Goal: Task Accomplishment & Management: Manage account settings

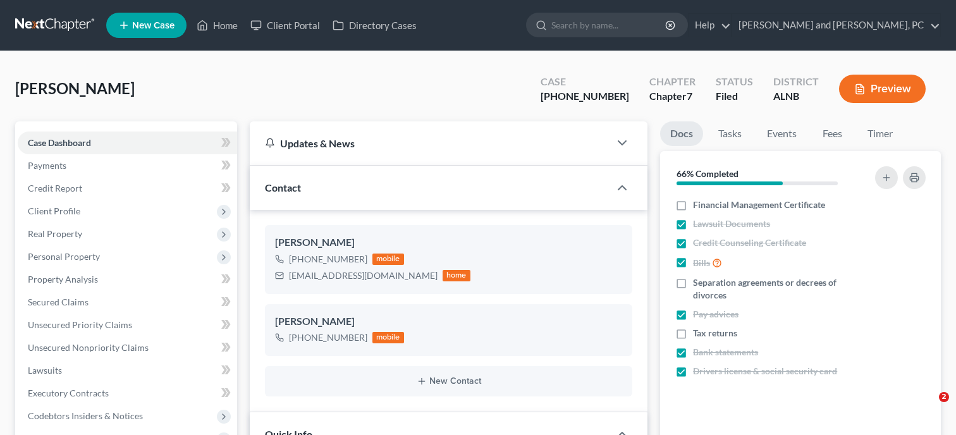
select select "6"
select select "0"
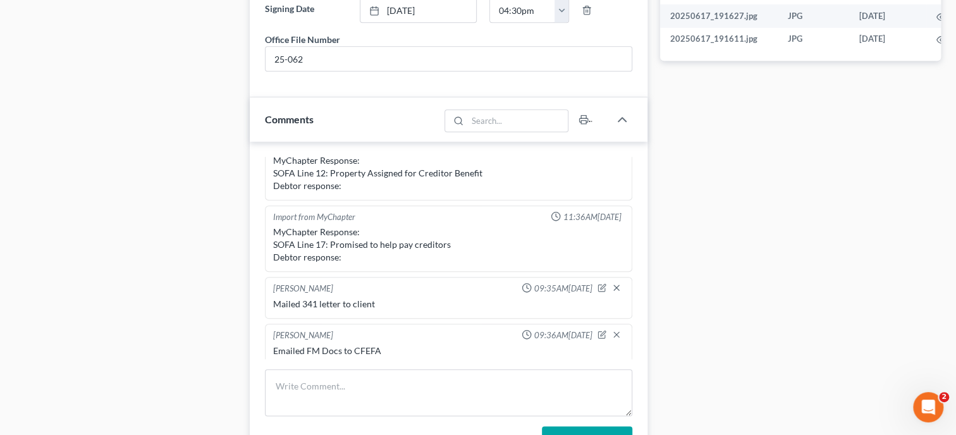
scroll to position [975, 0]
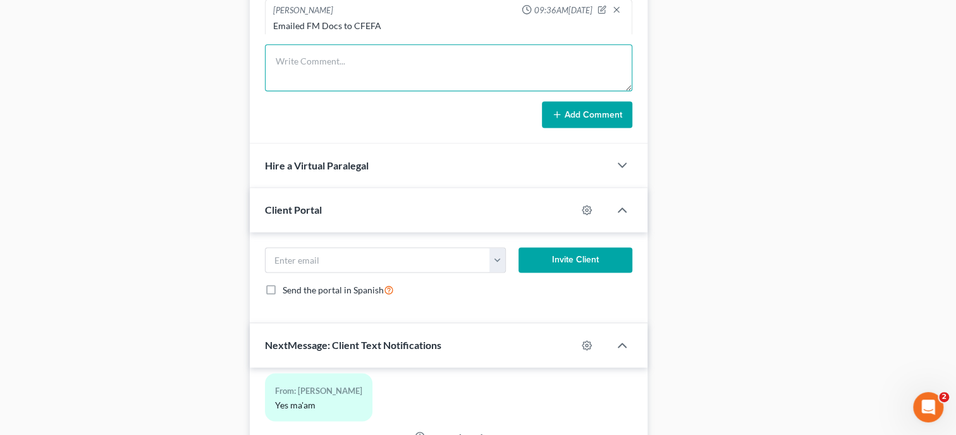
click at [380, 87] on textarea at bounding box center [448, 67] width 367 height 47
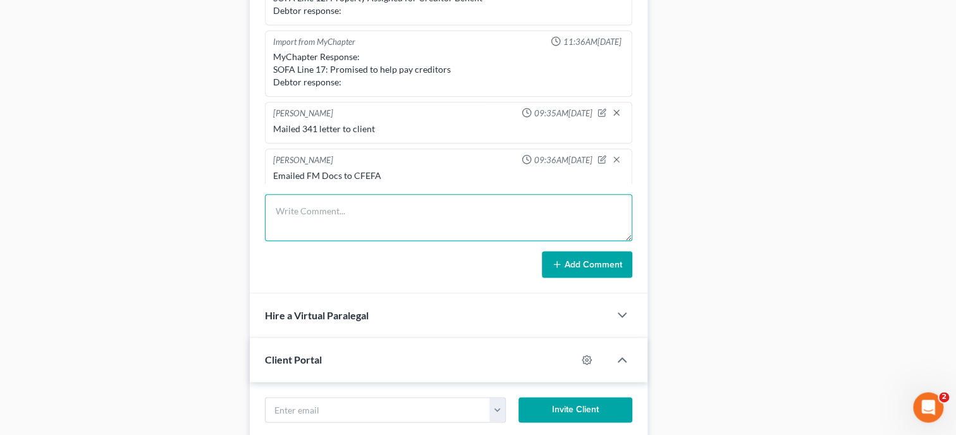
scroll to position [845, 0]
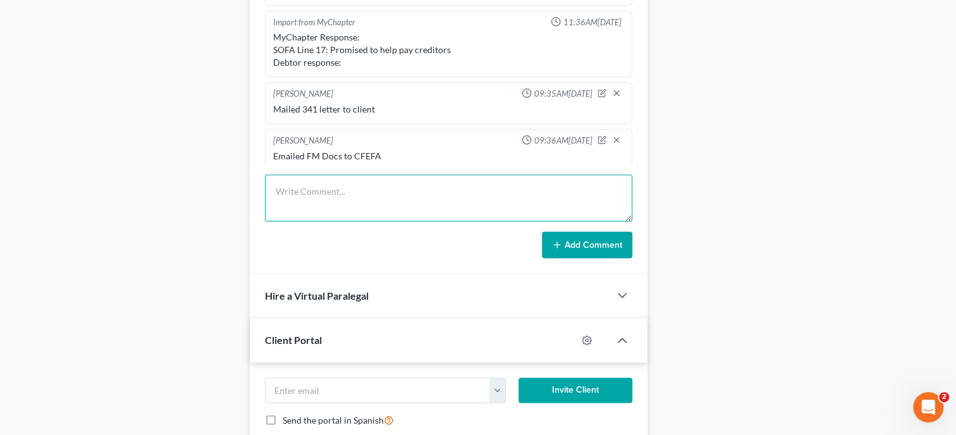
type textarea "T"
type textarea "Spoke with client about audit letter"
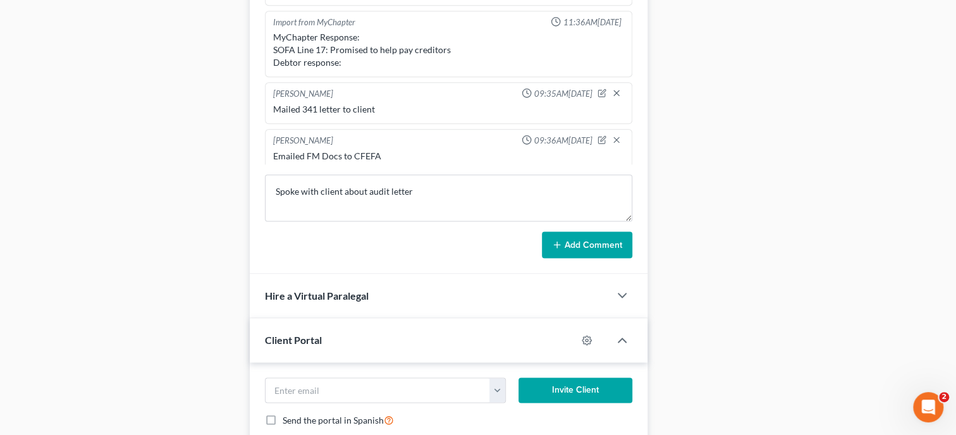
click at [578, 255] on button "Add Comment" at bounding box center [587, 244] width 90 height 27
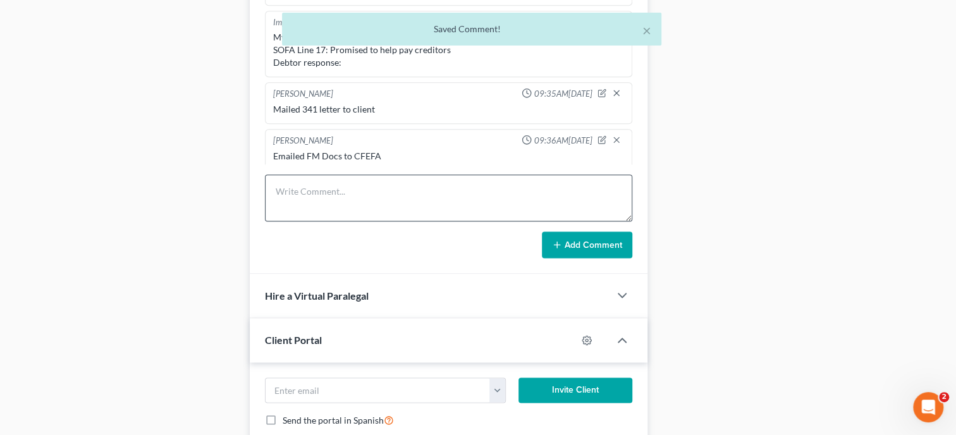
scroll to position [661, 0]
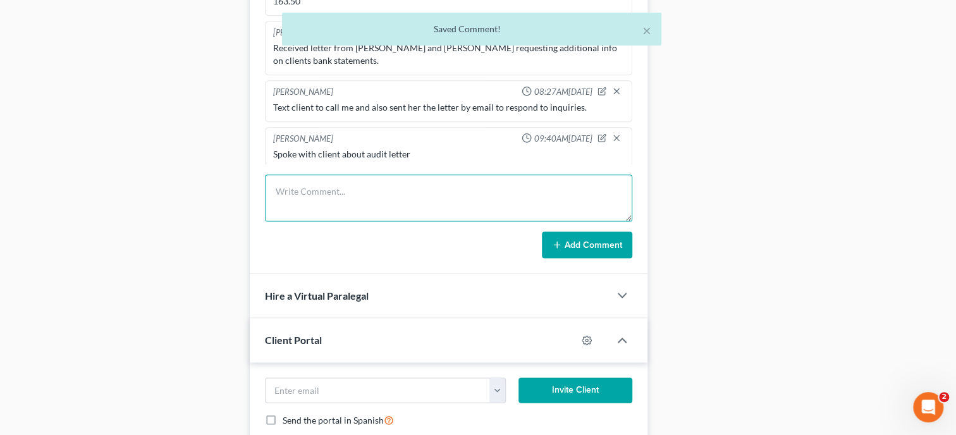
click at [401, 202] on textarea at bounding box center [448, 197] width 367 height 47
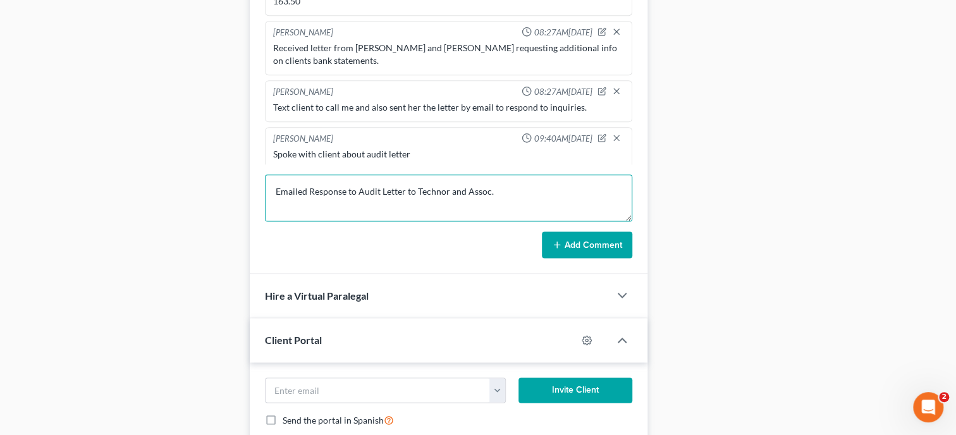
type textarea "Emailed Response to Audit Letter to Technor and Assoc."
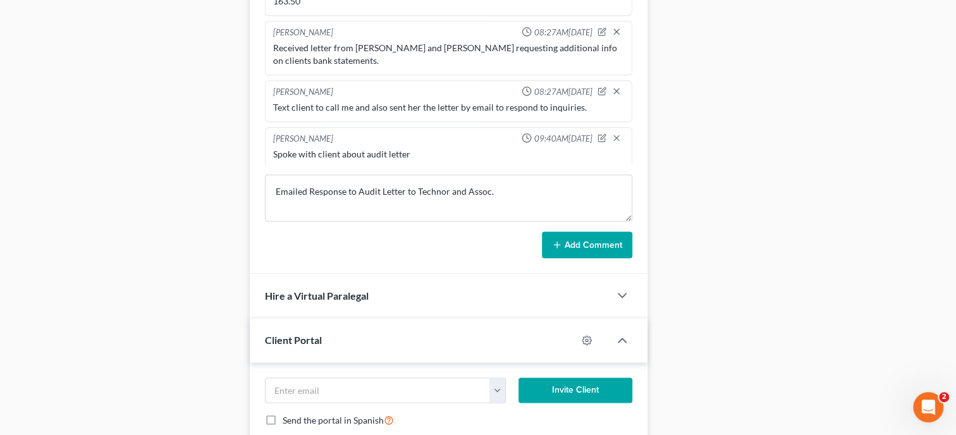
click at [590, 253] on button "Add Comment" at bounding box center [587, 244] width 90 height 27
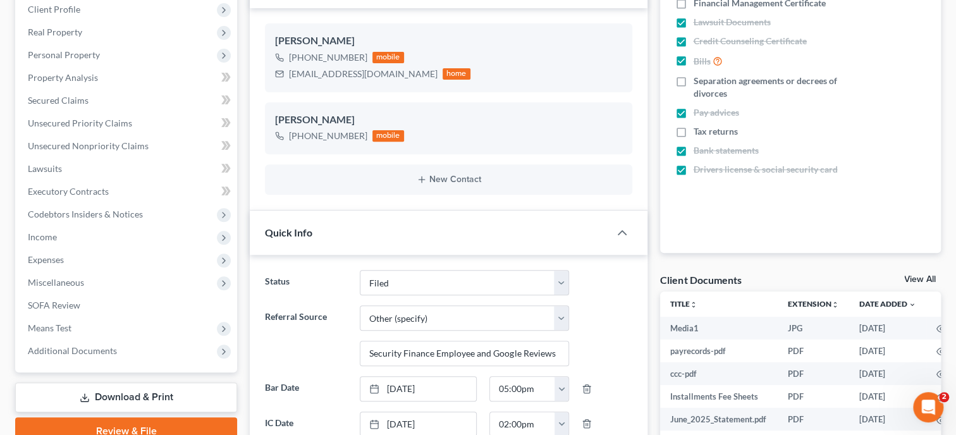
scroll to position [130, 0]
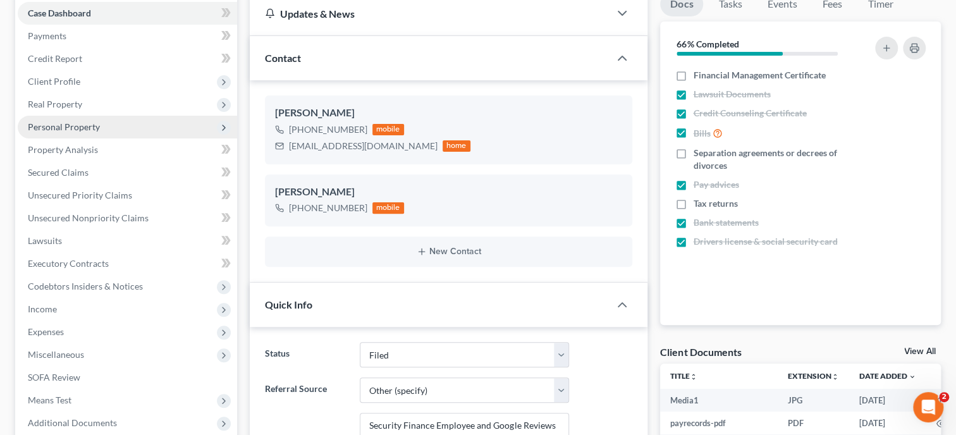
click at [64, 121] on span "Personal Property" at bounding box center [64, 126] width 72 height 11
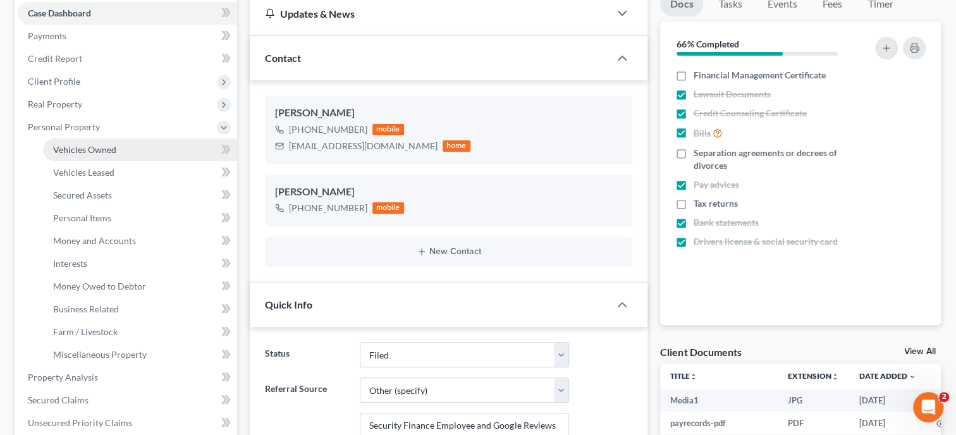
click at [71, 145] on span "Vehicles Owned" at bounding box center [84, 149] width 63 height 11
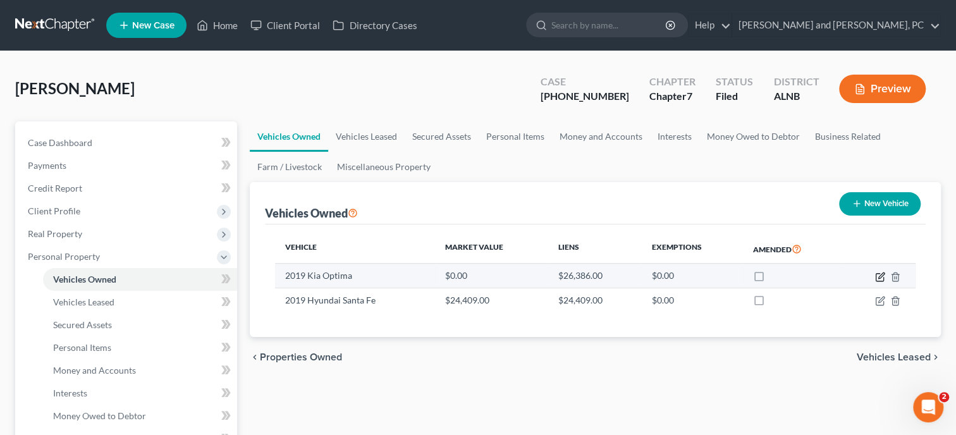
click at [883, 277] on icon "button" at bounding box center [879, 277] width 8 height 8
select select "0"
select select "7"
select select "2"
select select "0"
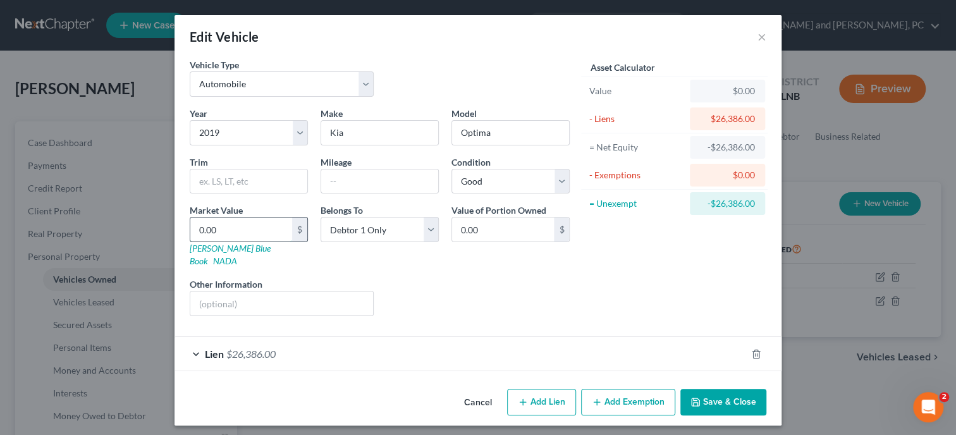
click at [221, 233] on input "0.00" at bounding box center [241, 229] width 102 height 24
type input "7"
type input "7.00"
type input "70"
type input "70.00"
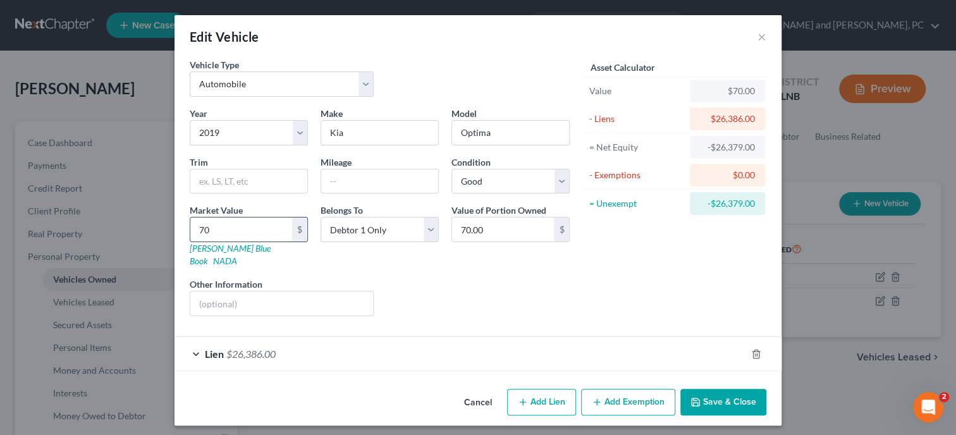
type input "700"
type input "700.00"
type input "7000"
type input "7,000.00"
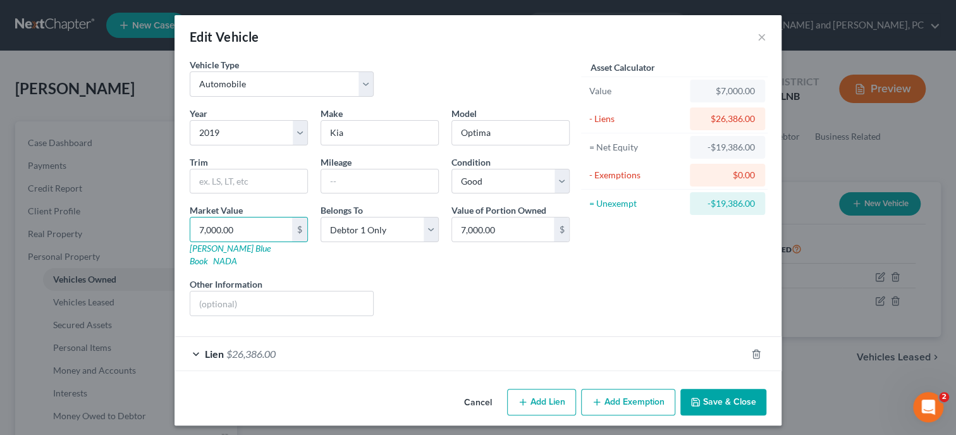
click at [413, 277] on div "Liens Select" at bounding box center [478, 296] width 197 height 39
click at [724, 389] on button "Save & Close" at bounding box center [723, 402] width 86 height 27
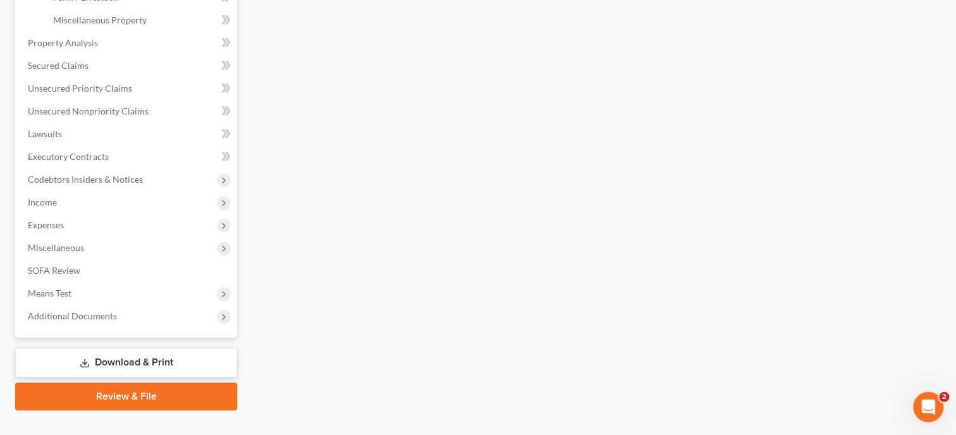
scroll to position [485, 0]
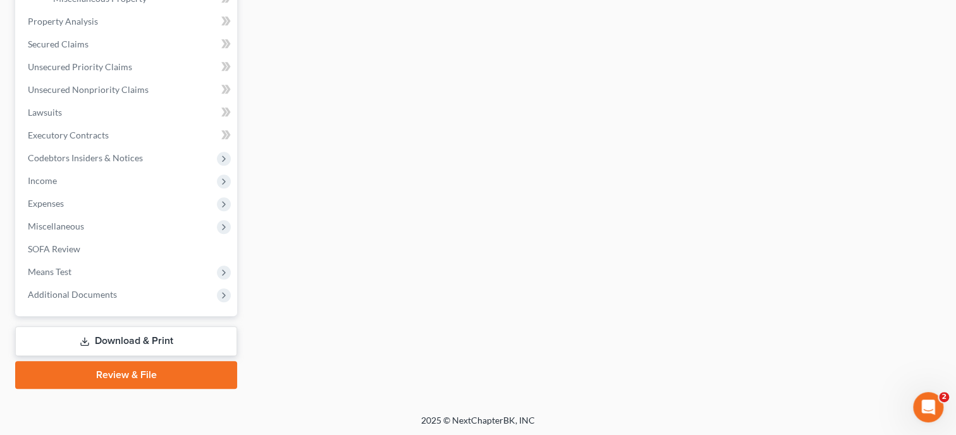
click at [131, 333] on link "Download & Print" at bounding box center [126, 341] width 222 height 30
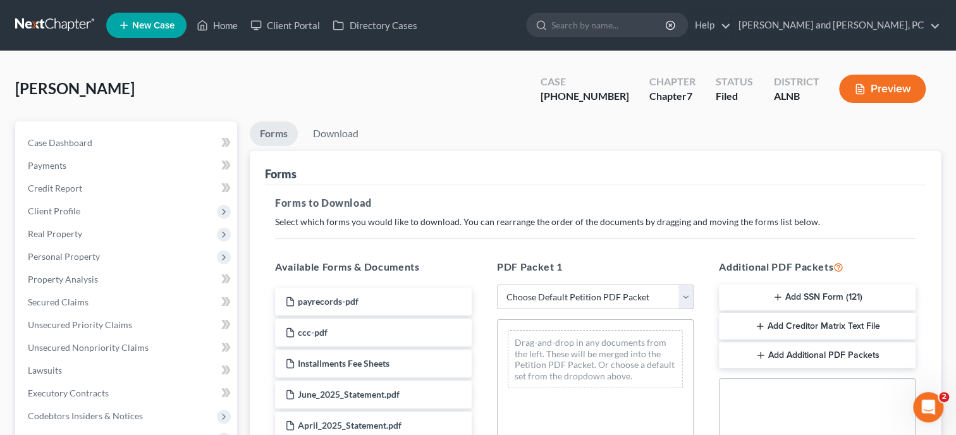
select select "2"
click option "Amended Forms" at bounding box center [0, 0] width 0 height 0
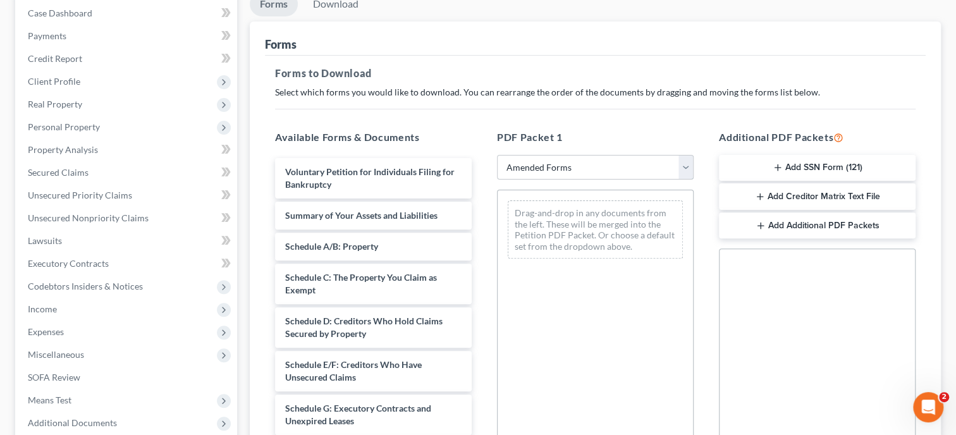
scroll to position [195, 0]
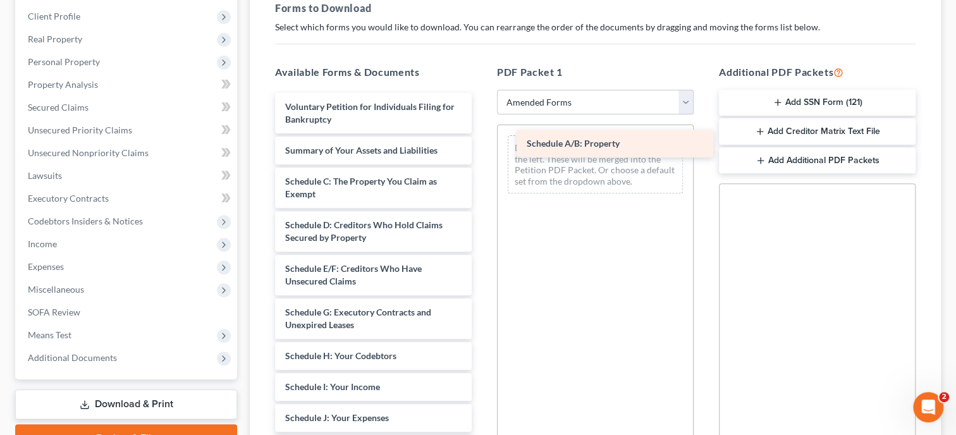
drag, startPoint x: 302, startPoint y: 181, endPoint x: 544, endPoint y: 142, distance: 244.5
click at [482, 142] on div "Schedule A/B: Property Voluntary Petition for Individuals Filing for Bankruptcy…" at bounding box center [373, 418] width 217 height 650
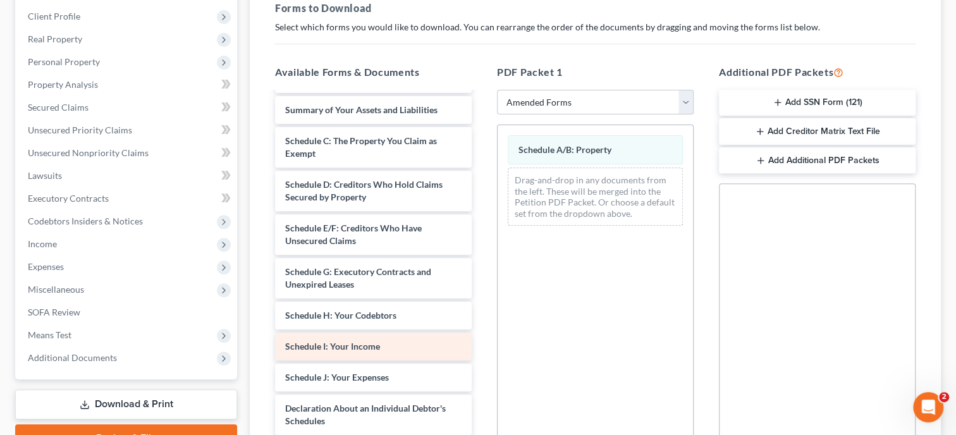
scroll to position [64, 0]
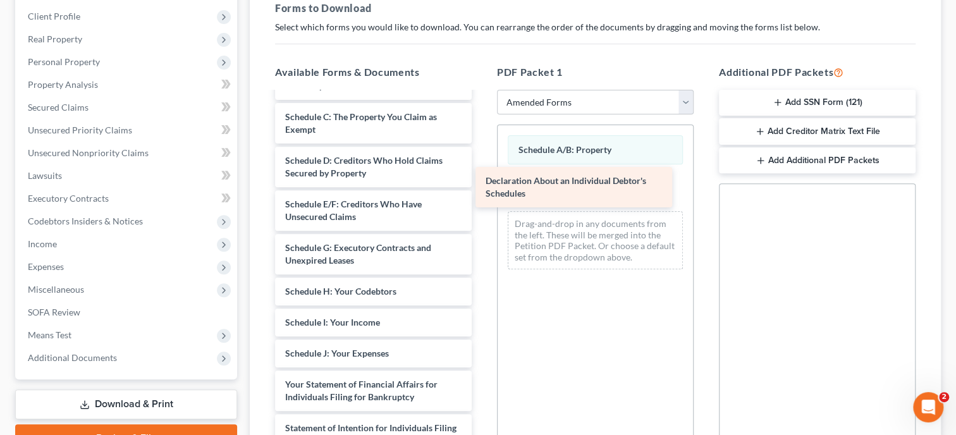
drag, startPoint x: 362, startPoint y: 385, endPoint x: 568, endPoint y: 162, distance: 304.1
click at [482, 162] on div "Declaration About an Individual Debtor's Schedules Voluntary Petition for Indiv…" at bounding box center [373, 331] width 217 height 606
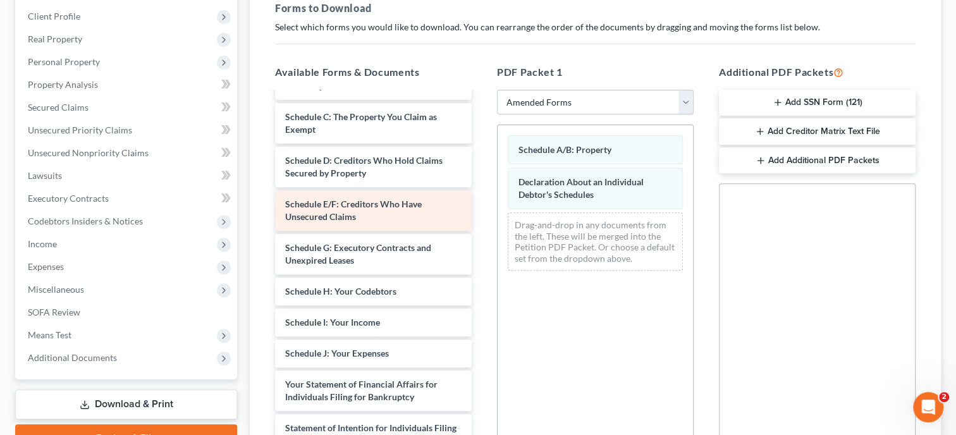
scroll to position [0, 0]
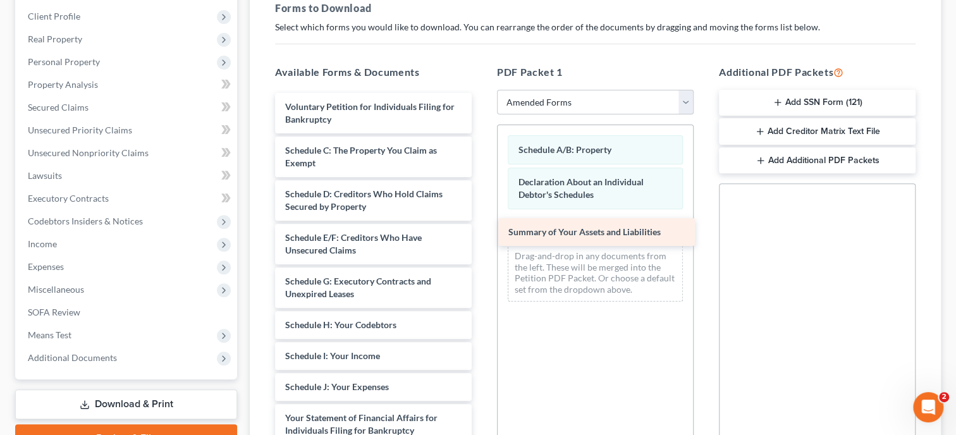
drag, startPoint x: 326, startPoint y: 149, endPoint x: 549, endPoint y: 232, distance: 238.2
click at [482, 232] on div "Summary of Your Assets and Liabilities Voluntary Petition for Individuals Filin…" at bounding box center [373, 380] width 217 height 575
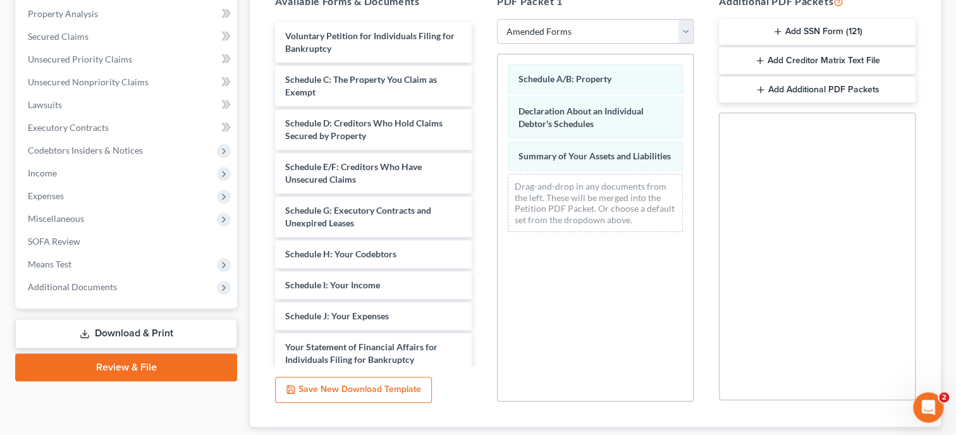
scroll to position [344, 0]
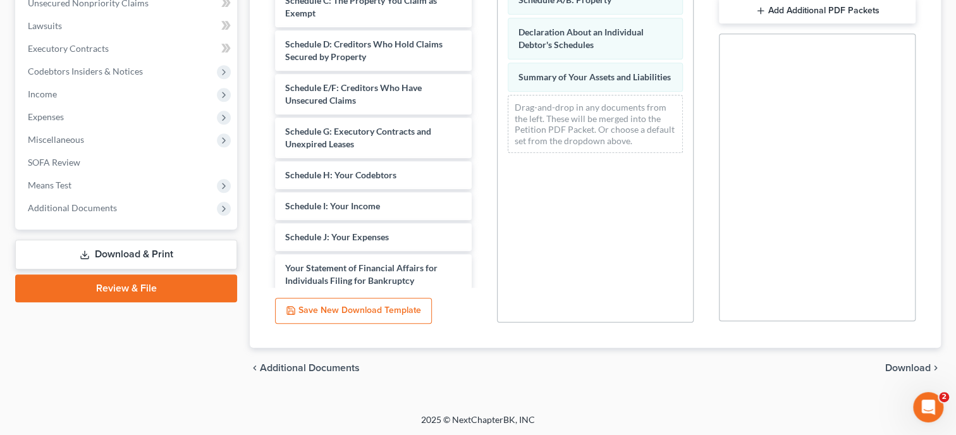
click at [891, 369] on span "Download" at bounding box center [908, 368] width 46 height 10
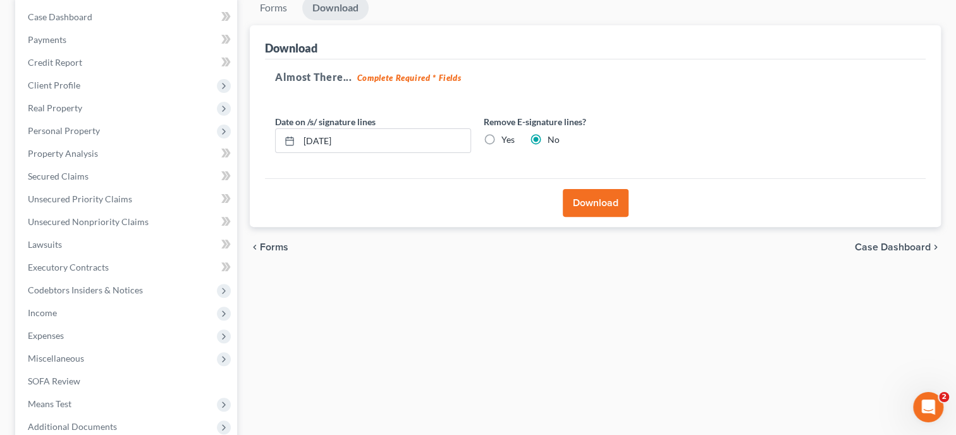
scroll to position [63, 0]
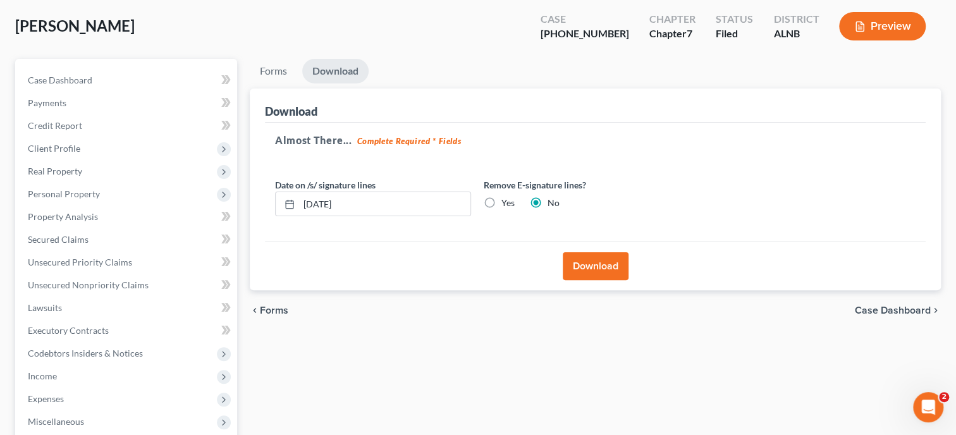
click at [609, 261] on button "Download" at bounding box center [596, 266] width 66 height 28
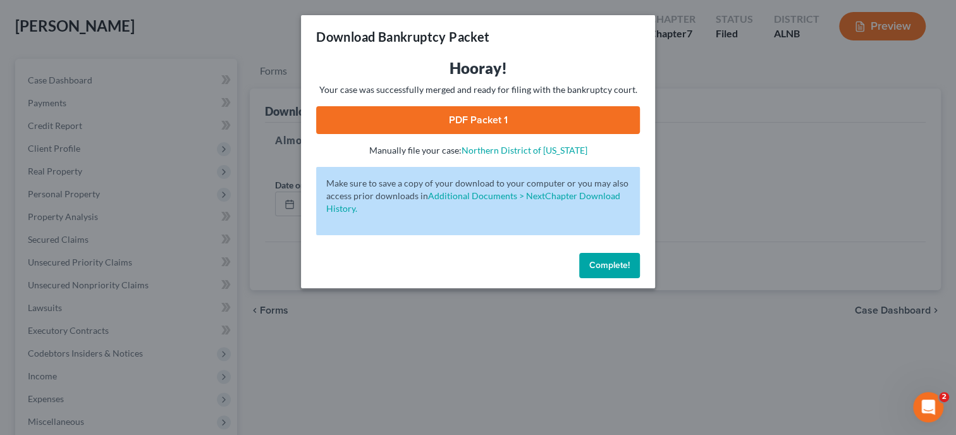
click at [549, 125] on link "PDF Packet 1" at bounding box center [478, 120] width 324 height 28
click at [609, 265] on span "Complete!" at bounding box center [609, 265] width 40 height 11
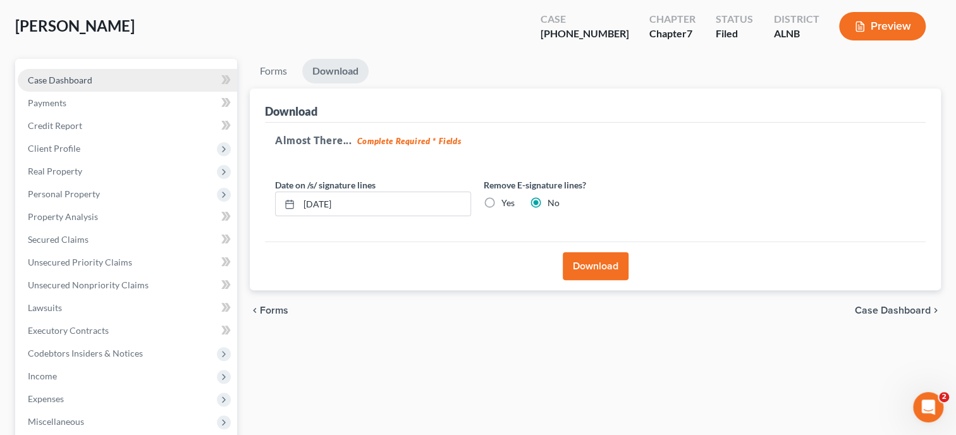
click at [102, 87] on link "Case Dashboard" at bounding box center [127, 80] width 219 height 23
select select "6"
select select "0"
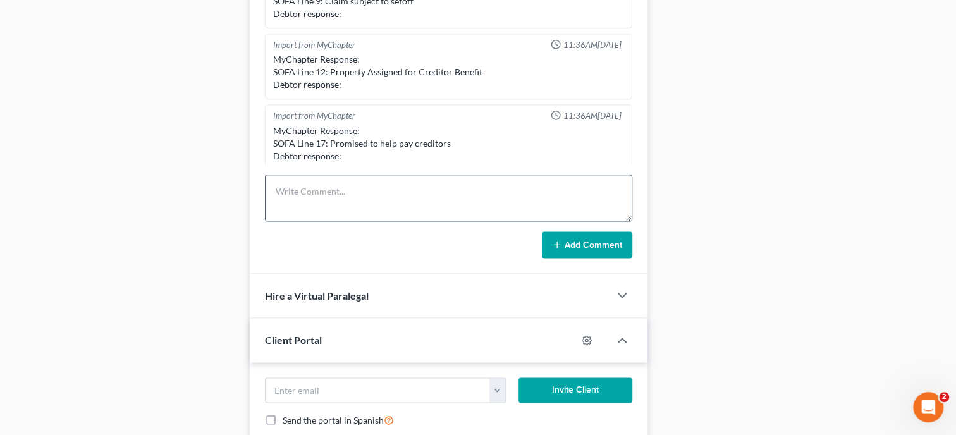
scroll to position [8675, 0]
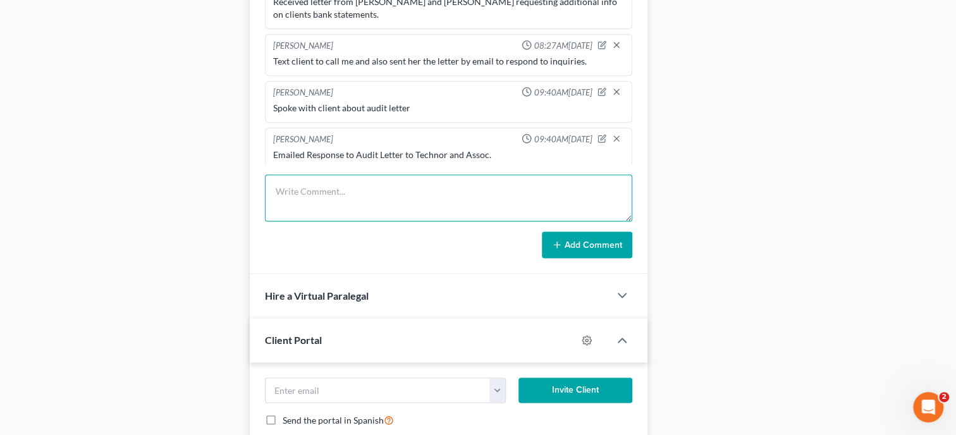
click at [310, 207] on textarea at bounding box center [448, 197] width 367 height 47
type textarea "Filed Amended A/B to reflect value of Kia Optima"
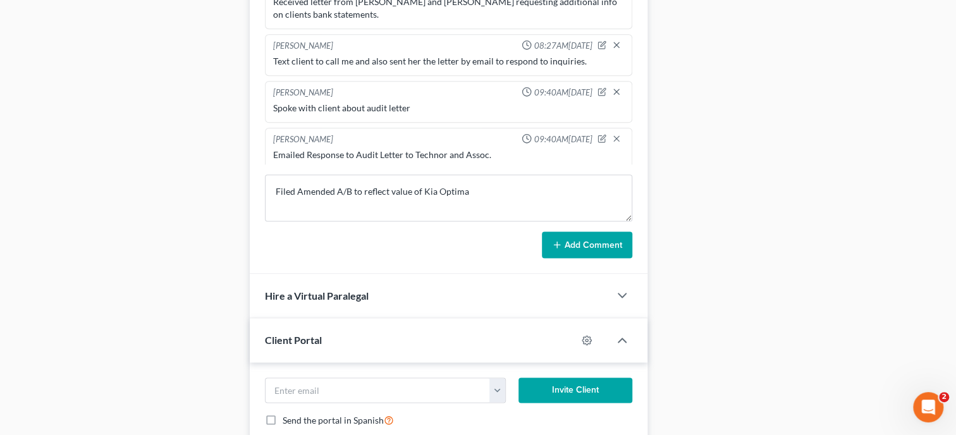
click at [598, 244] on button "Add Comment" at bounding box center [587, 244] width 90 height 27
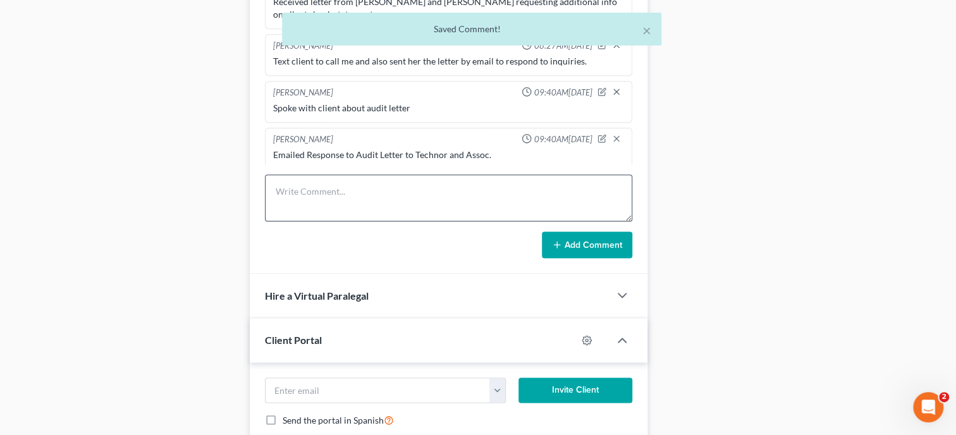
scroll to position [754, 0]
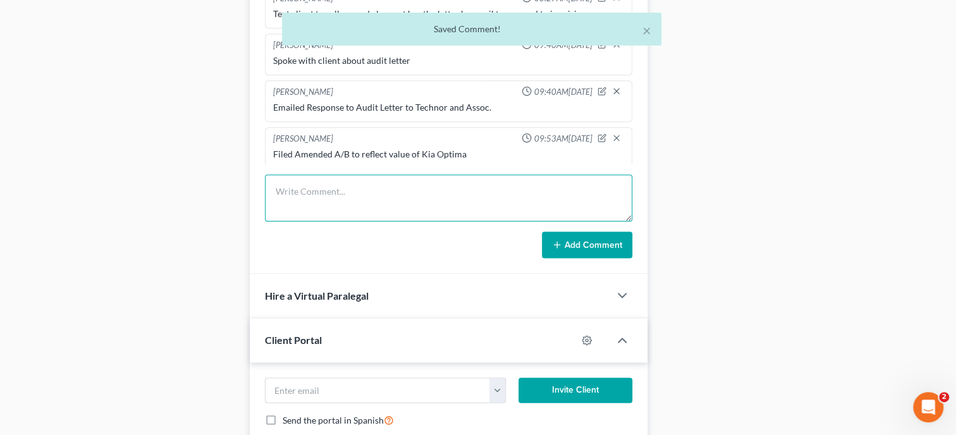
click at [426, 217] on textarea at bounding box center [448, 197] width 367 height 47
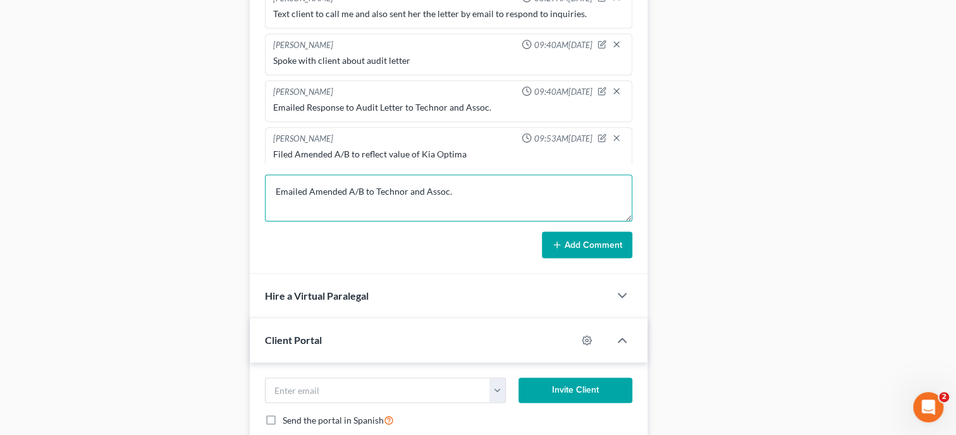
type textarea "Emailed Amended A/B to Technor and Assoc."
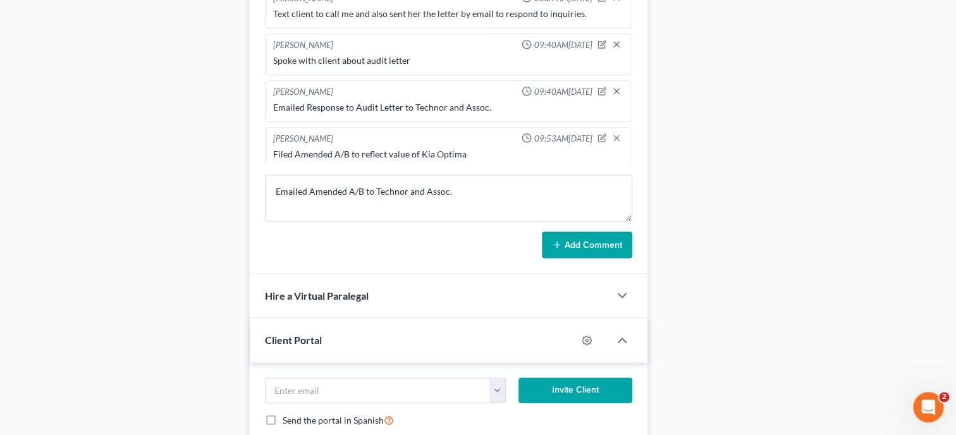
click at [585, 258] on button "Add Comment" at bounding box center [587, 244] width 90 height 27
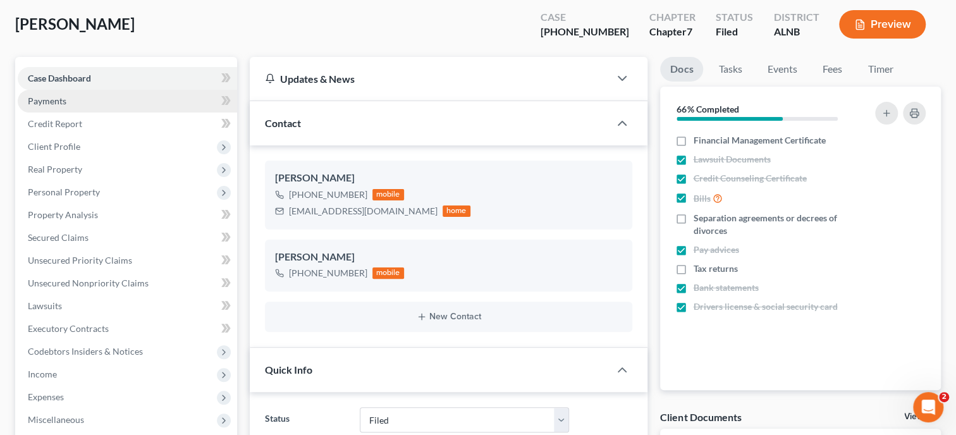
scroll to position [0, 0]
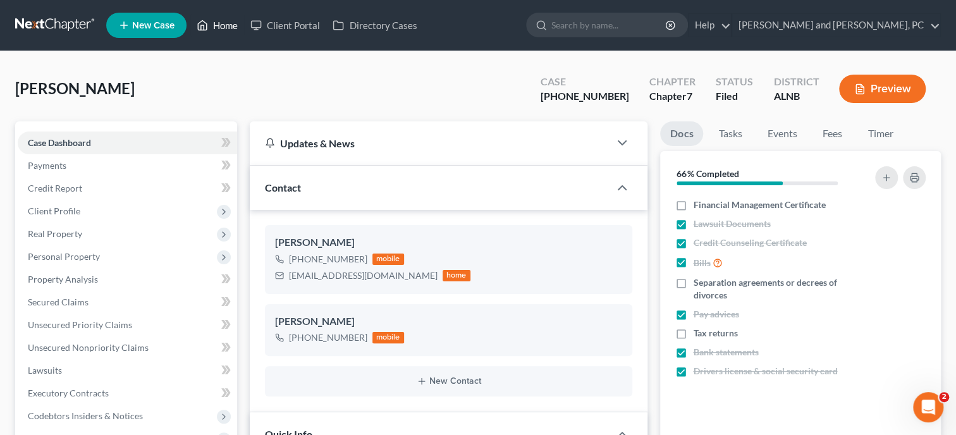
click at [233, 25] on link "Home" at bounding box center [217, 25] width 54 height 23
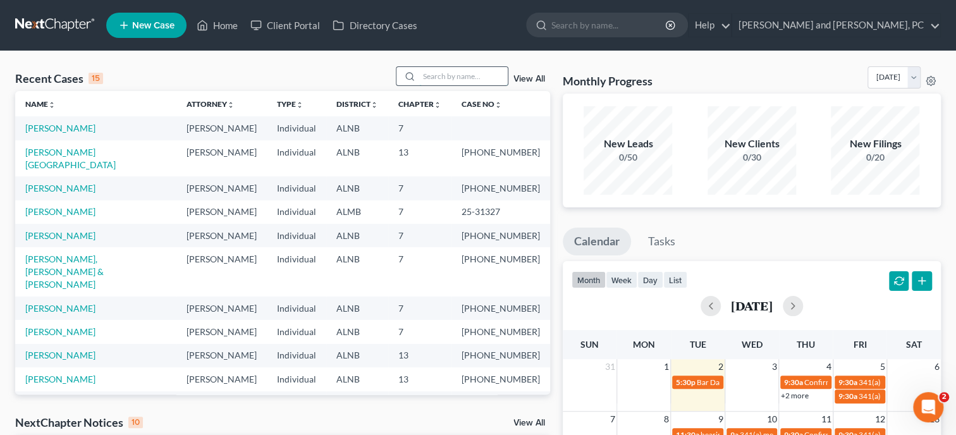
click at [419, 77] on input "search" at bounding box center [463, 76] width 88 height 18
type input "[PERSON_NAME]"
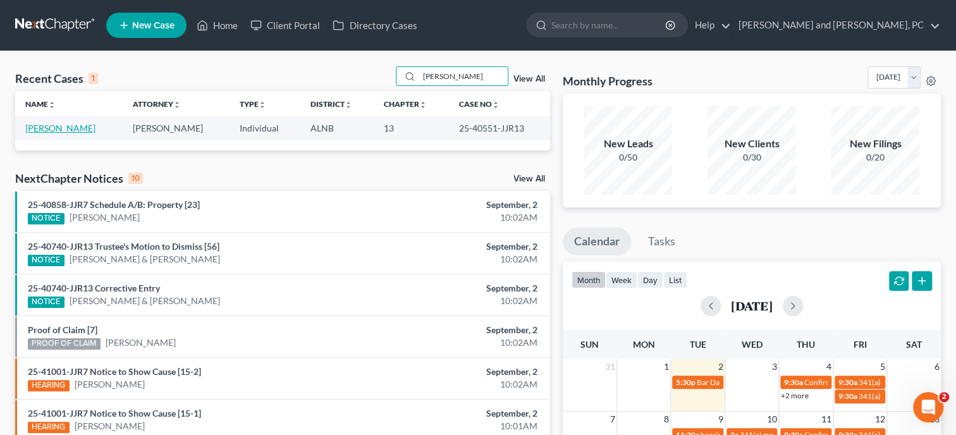
click at [75, 129] on link "[PERSON_NAME]" at bounding box center [60, 128] width 70 height 11
select select "6"
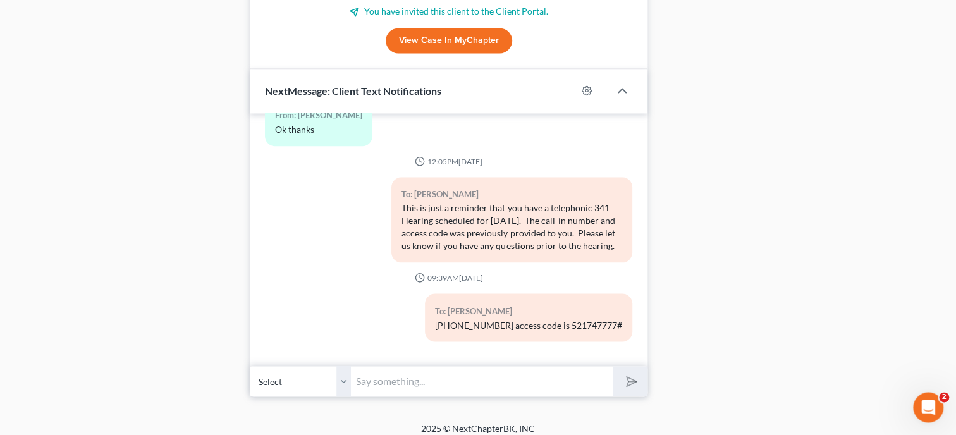
scroll to position [1166, 0]
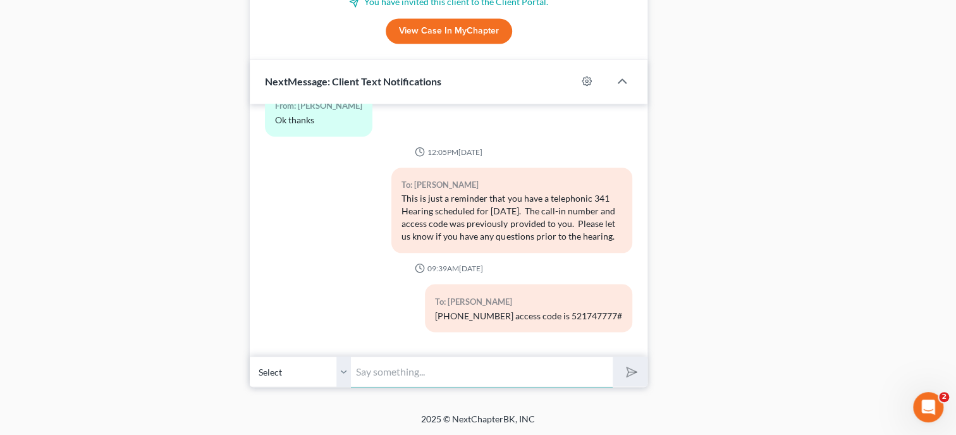
click at [466, 371] on input "text" at bounding box center [482, 371] width 262 height 31
type input "This is [PERSON_NAME] @ [PERSON_NAME] & [PERSON_NAME]. The Trustee has received…"
click at [612, 356] on button "submit" at bounding box center [629, 371] width 35 height 30
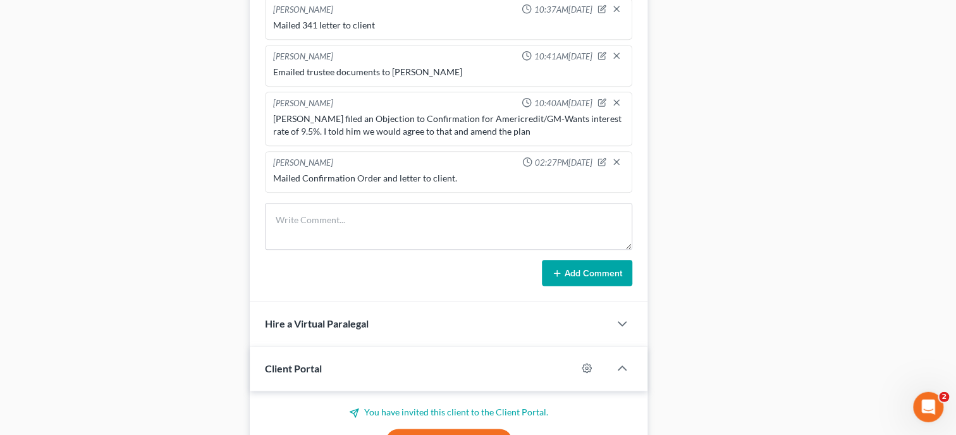
scroll to position [710, 0]
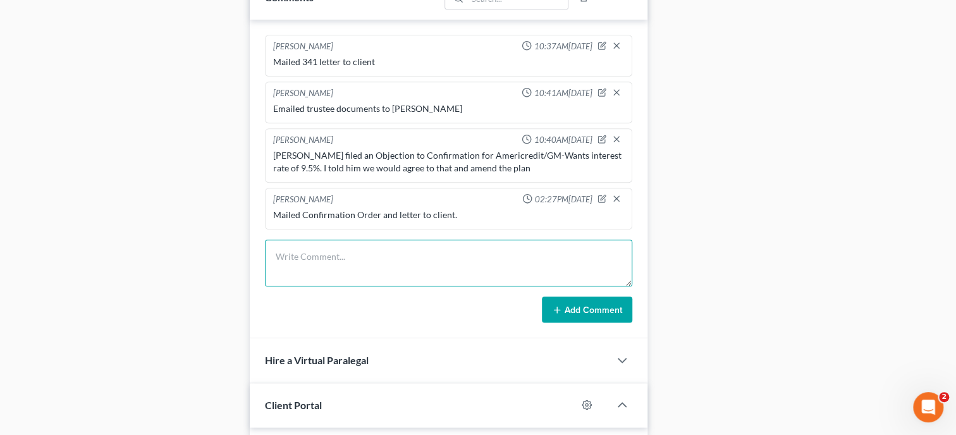
click at [310, 276] on textarea at bounding box center [448, 263] width 367 height 47
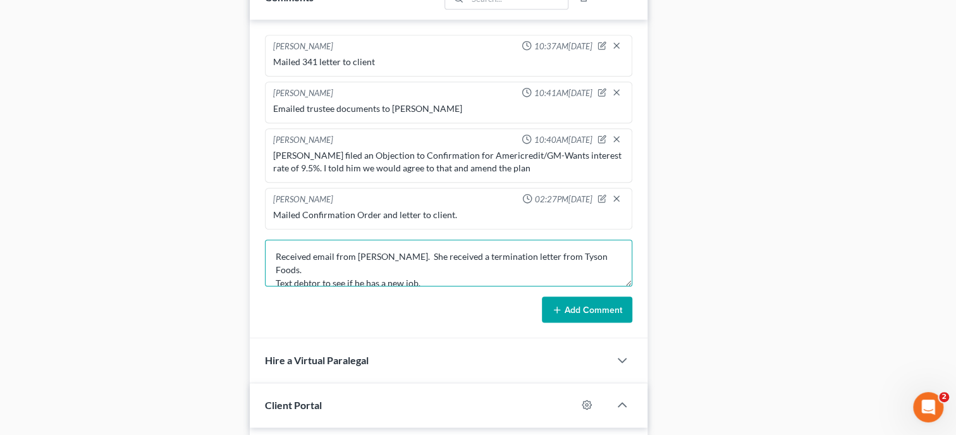
type textarea "Received email from [PERSON_NAME]. She received a termination letter from Tyson…"
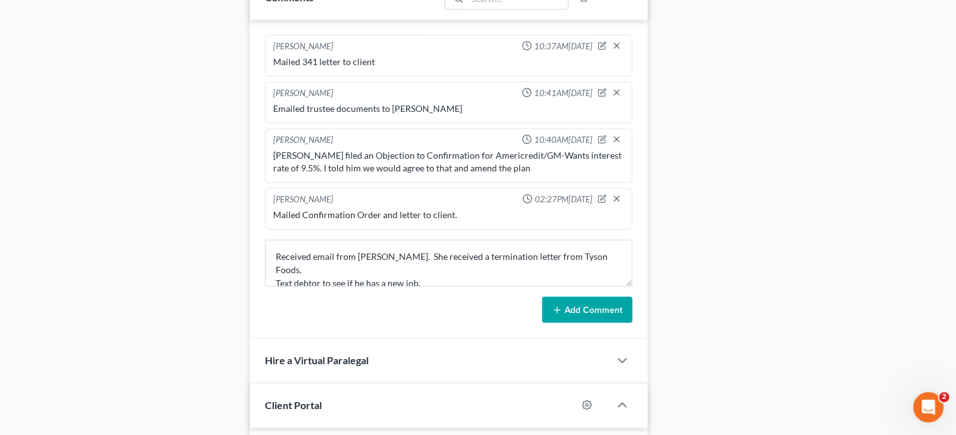
click at [554, 323] on button "Add Comment" at bounding box center [587, 309] width 90 height 27
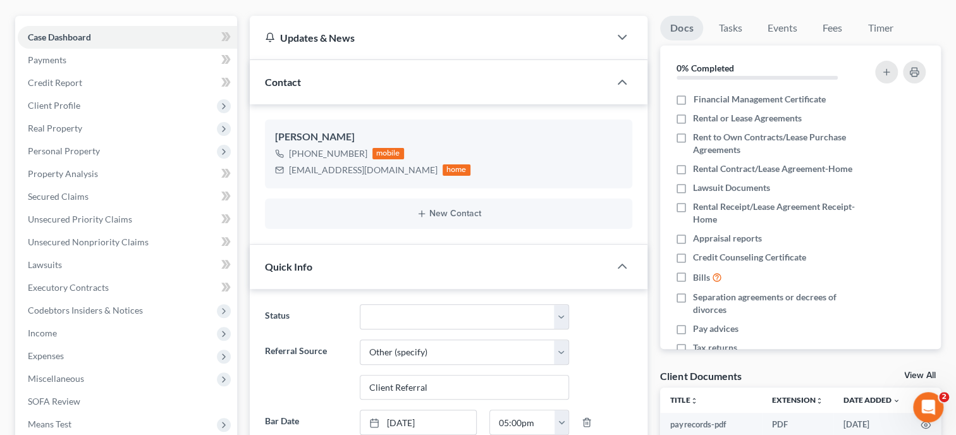
scroll to position [0, 0]
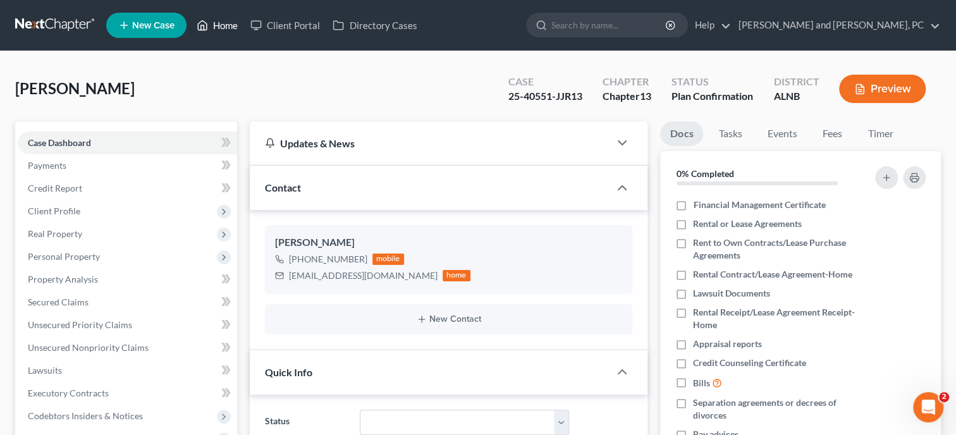
click at [227, 25] on link "Home" at bounding box center [217, 25] width 54 height 23
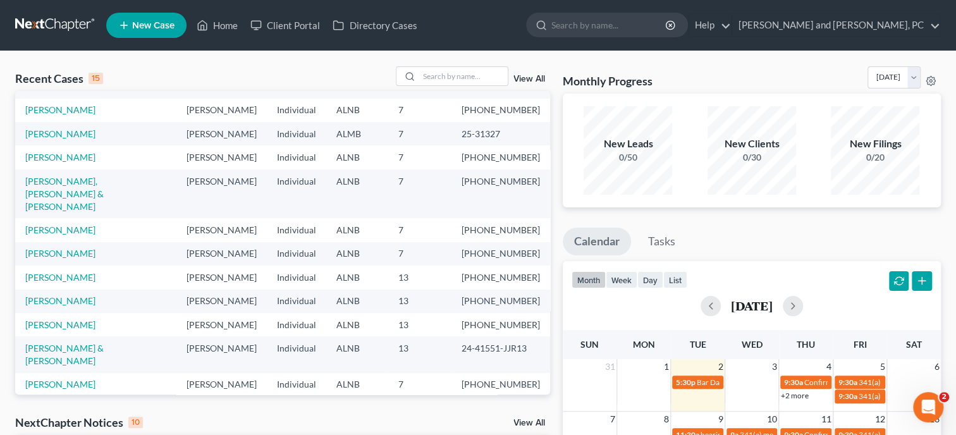
scroll to position [130, 0]
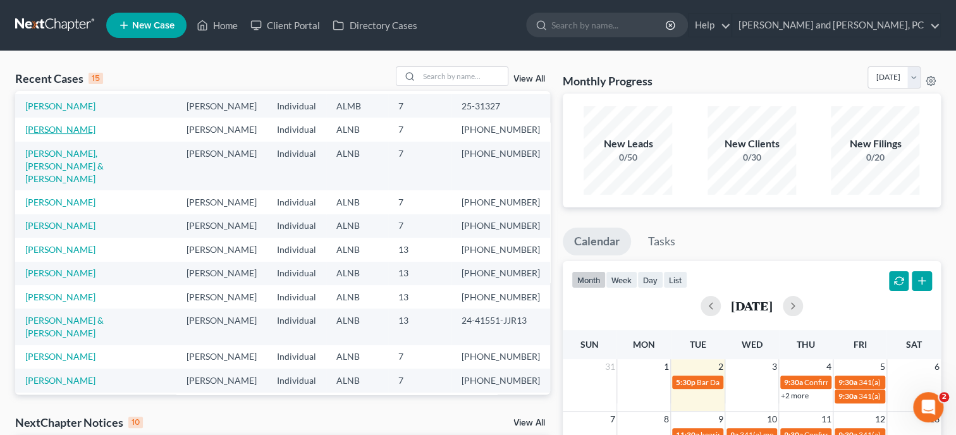
click at [52, 135] on link "[PERSON_NAME]" at bounding box center [60, 129] width 70 height 11
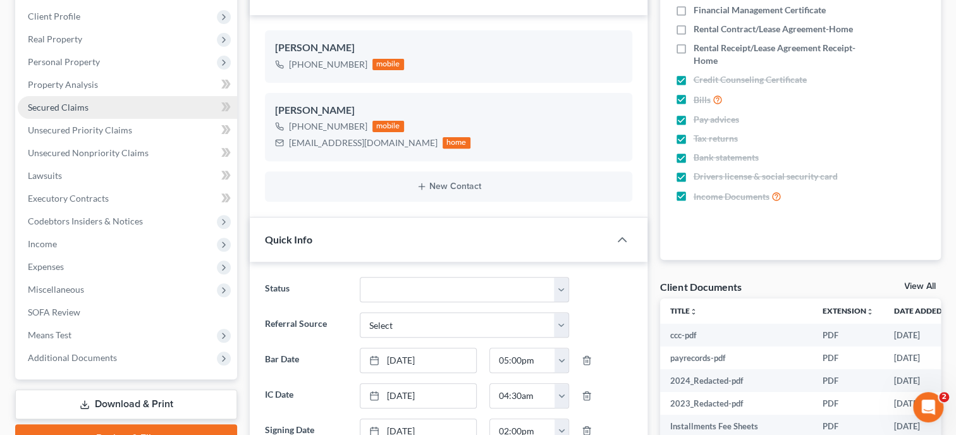
scroll to position [145, 0]
click at [58, 110] on span "Secured Claims" at bounding box center [58, 107] width 61 height 11
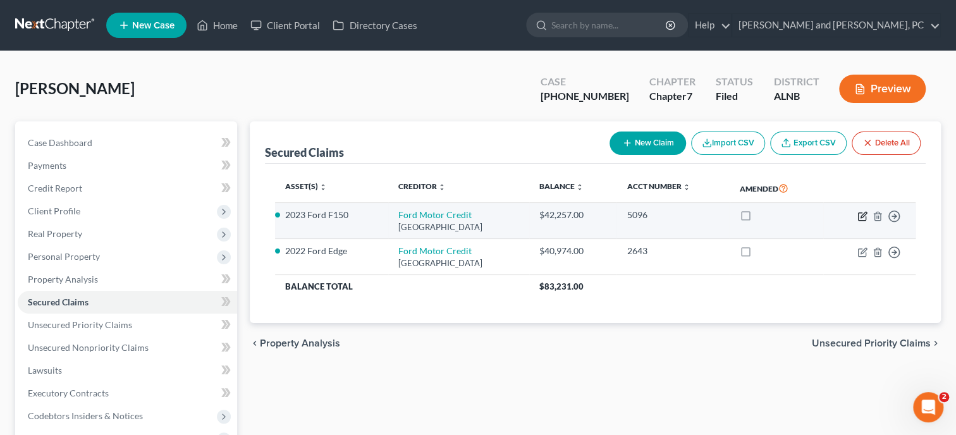
click at [860, 213] on icon "button" at bounding box center [862, 216] width 10 height 10
select select "30"
select select "2"
select select "0"
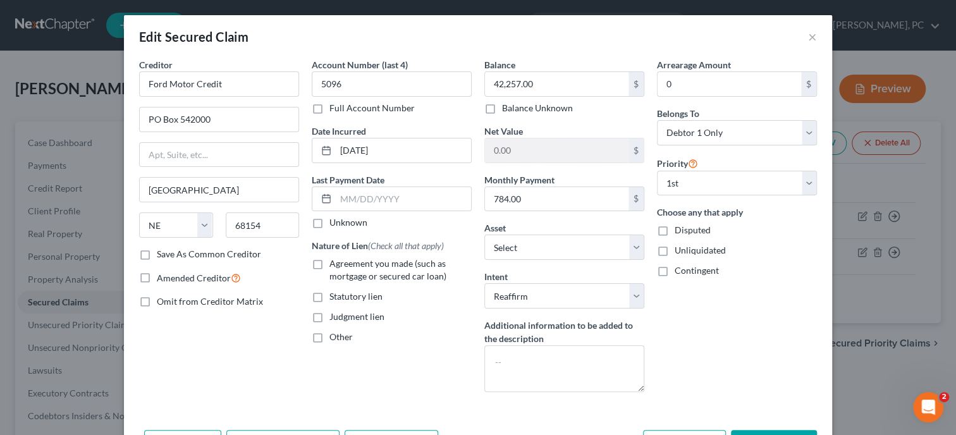
scroll to position [64, 0]
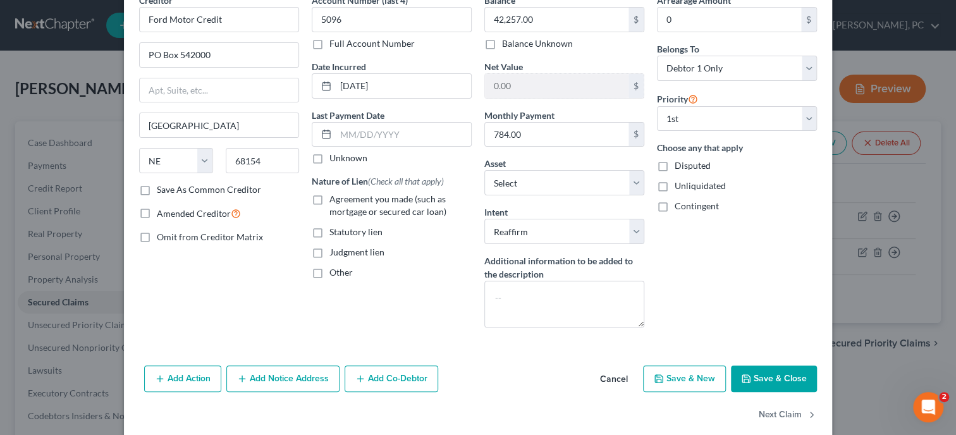
click at [779, 371] on button "Save & Close" at bounding box center [774, 378] width 86 height 27
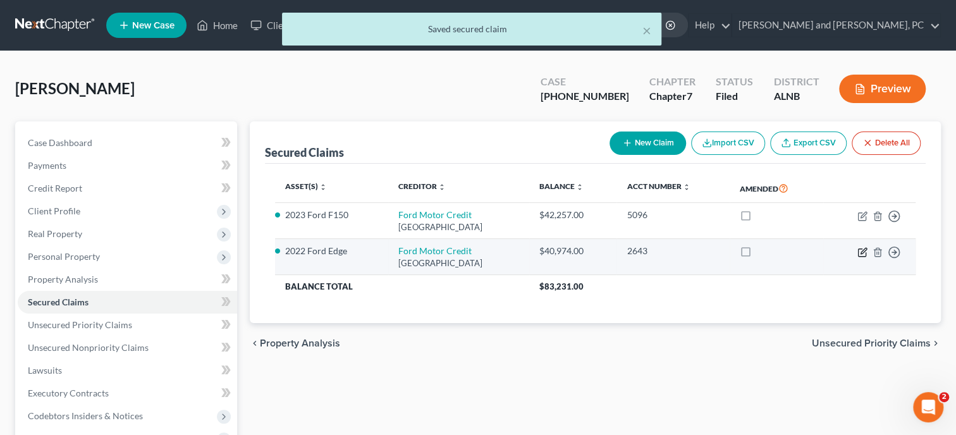
click at [860, 250] on icon "button" at bounding box center [862, 252] width 10 height 10
select select "30"
select select "2"
select select "3"
select select "0"
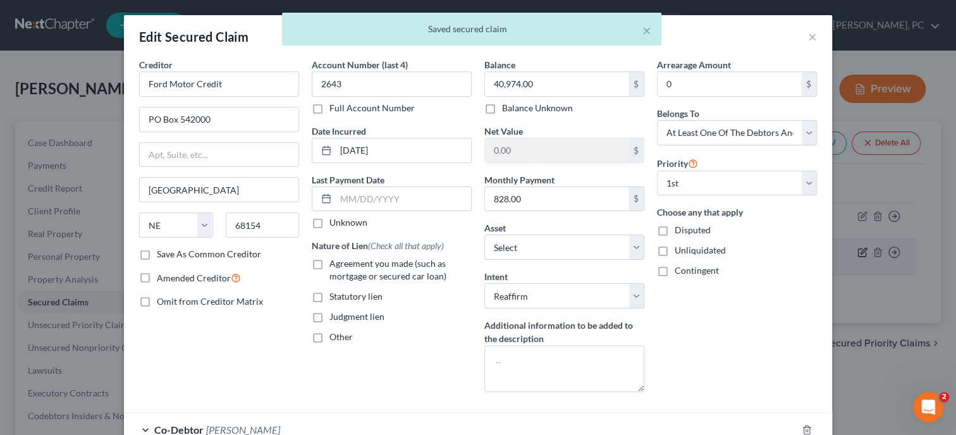
scroll to position [116, 0]
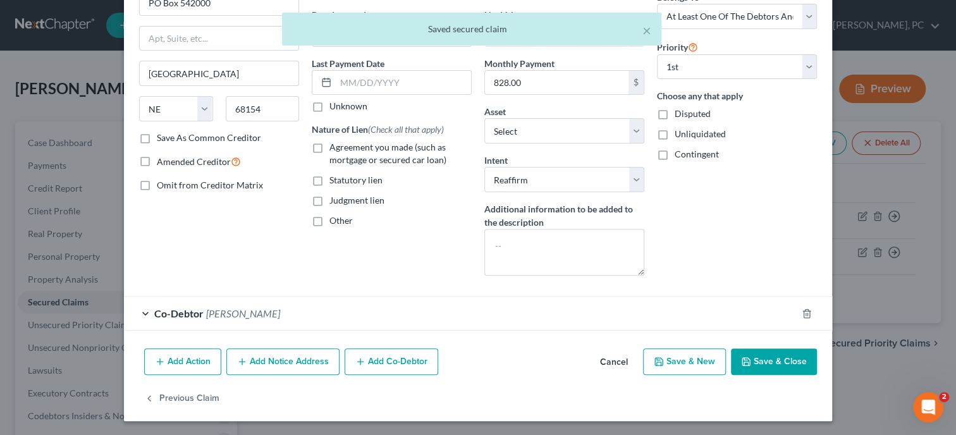
click at [785, 351] on button "Save & Close" at bounding box center [774, 361] width 86 height 27
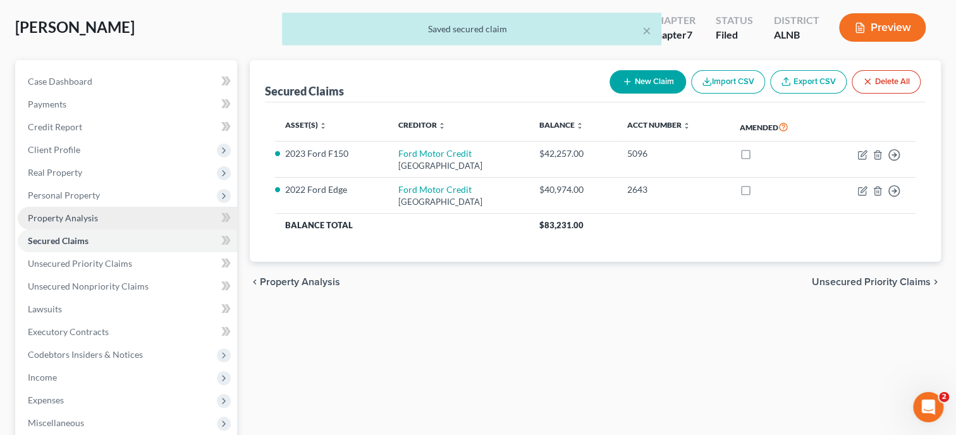
scroll to position [195, 0]
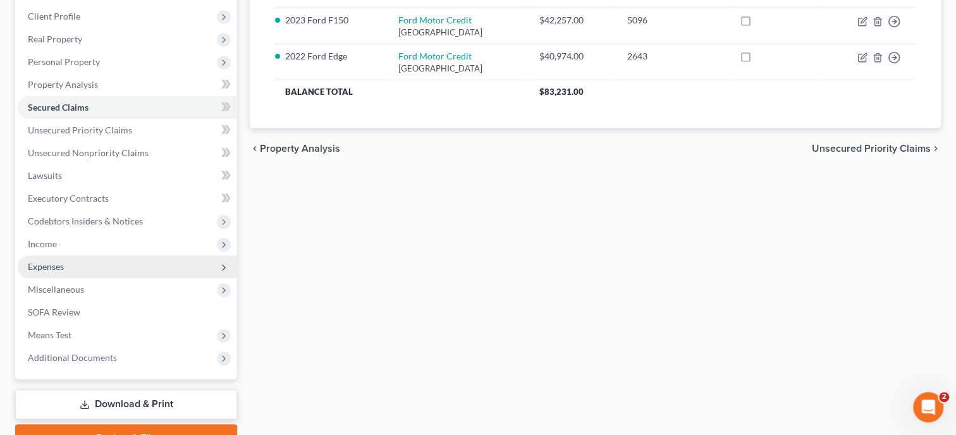
click at [51, 266] on span "Expenses" at bounding box center [46, 266] width 36 height 11
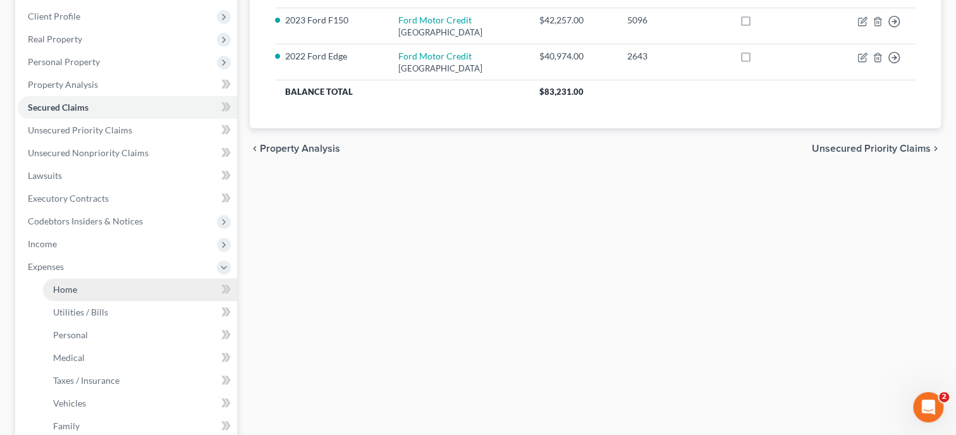
click at [54, 286] on span "Home" at bounding box center [65, 289] width 24 height 11
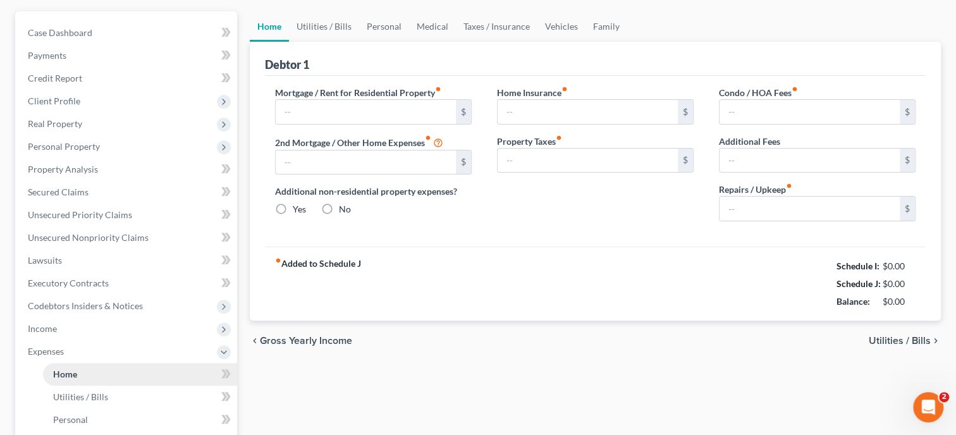
type input "941.00"
type input "0.00"
radio input "true"
type input "0.00"
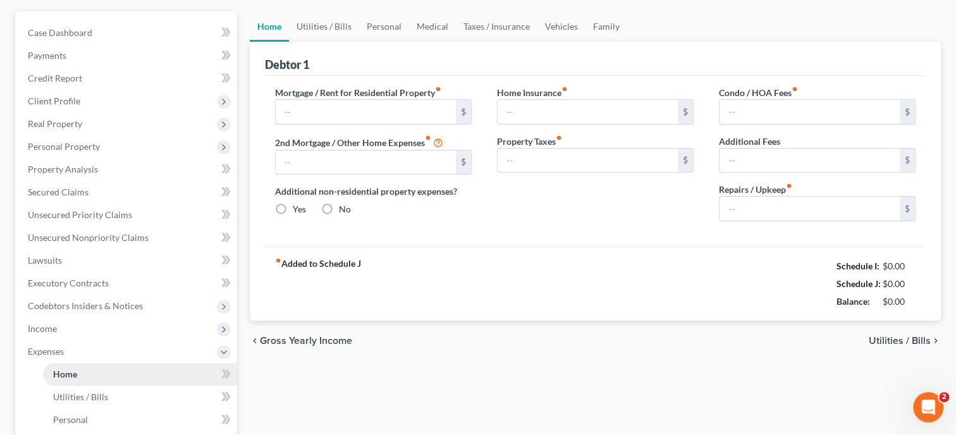
type input "0.00"
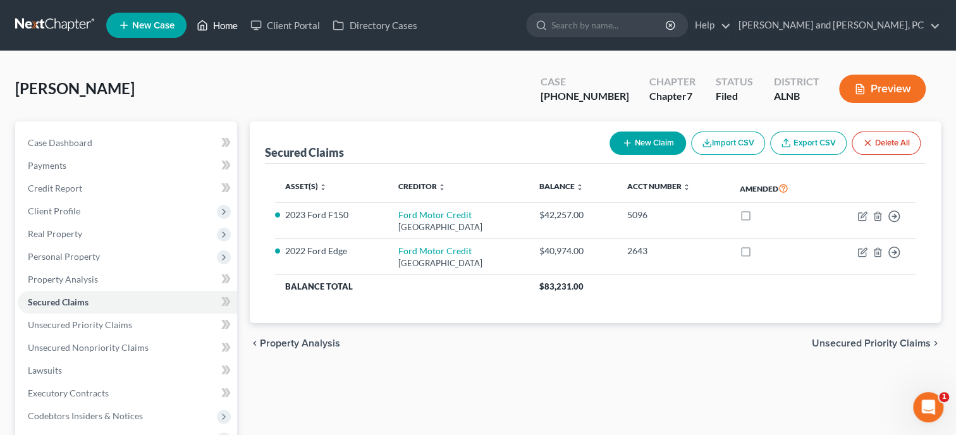
click at [224, 27] on link "Home" at bounding box center [217, 25] width 54 height 23
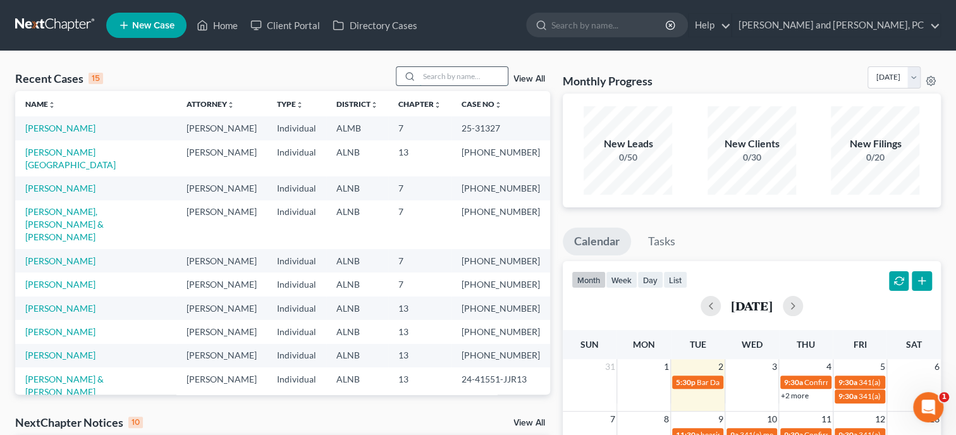
click at [419, 77] on input "search" at bounding box center [463, 76] width 88 height 18
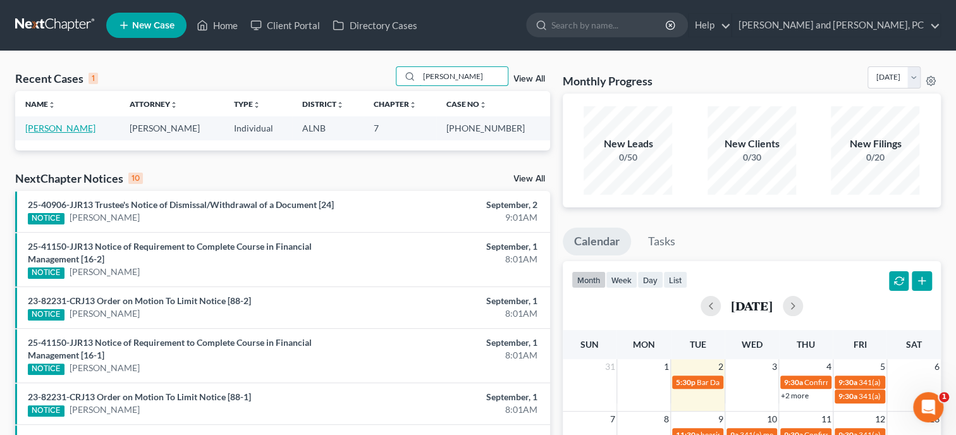
type input "collier"
click at [32, 132] on link "[PERSON_NAME]" at bounding box center [60, 128] width 70 height 11
select select "1"
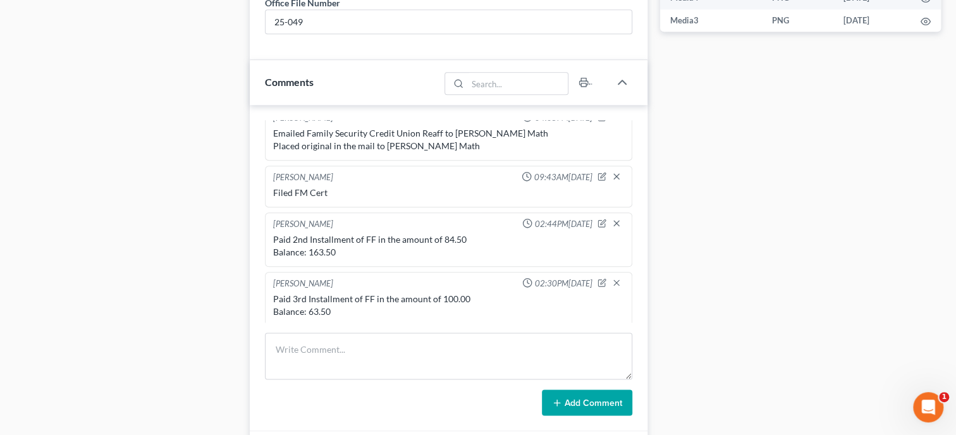
scroll to position [715, 0]
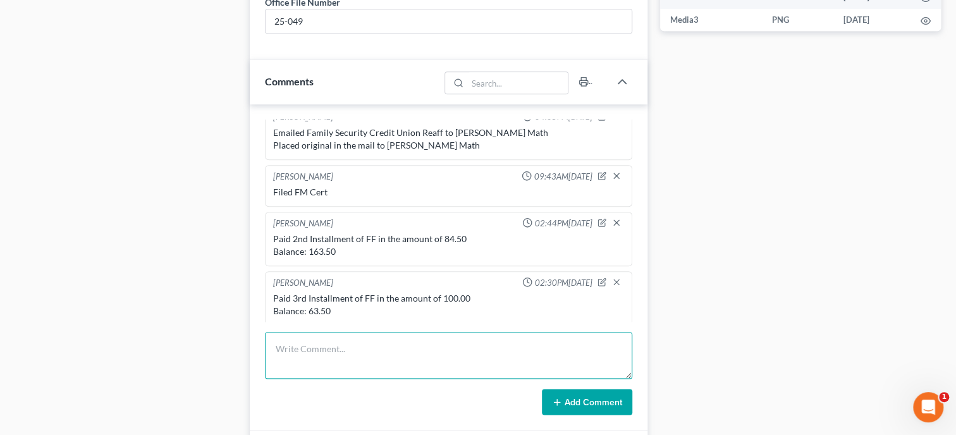
click at [367, 367] on textarea at bounding box center [448, 355] width 367 height 47
type textarea "Paid final installment of FF in the amount of 63.50 Balance: 0.00"
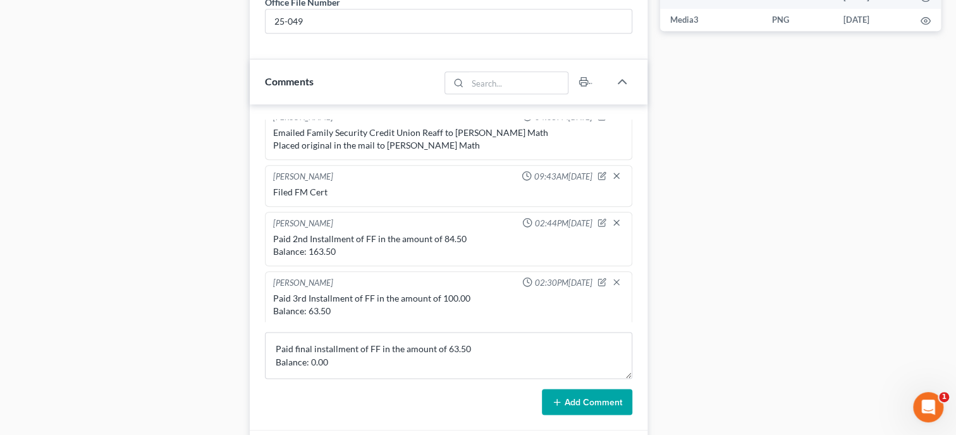
click at [583, 408] on button "Add Comment" at bounding box center [587, 402] width 90 height 27
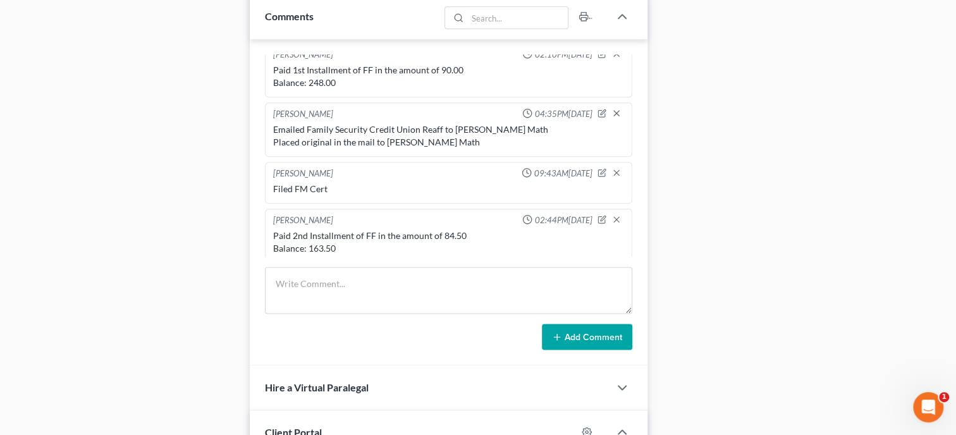
scroll to position [544, 0]
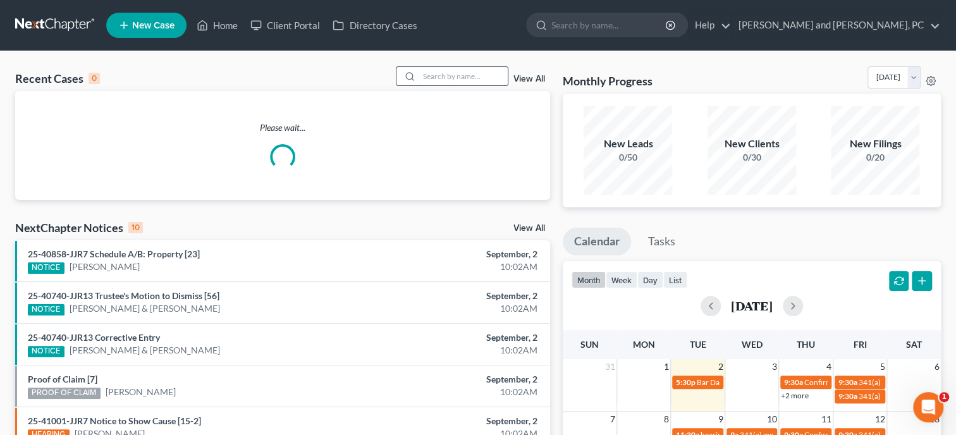
click at [452, 73] on input "search" at bounding box center [463, 76] width 88 height 18
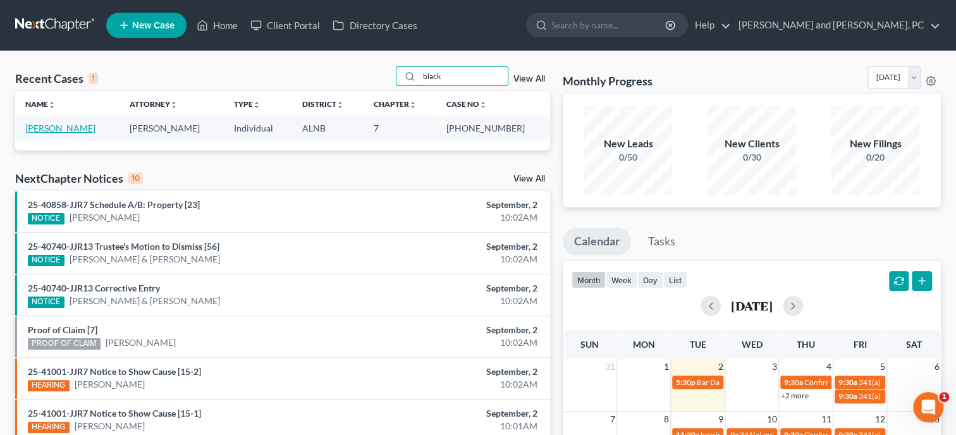
type input "black"
click at [75, 129] on link "[PERSON_NAME]" at bounding box center [60, 128] width 70 height 11
select select "6"
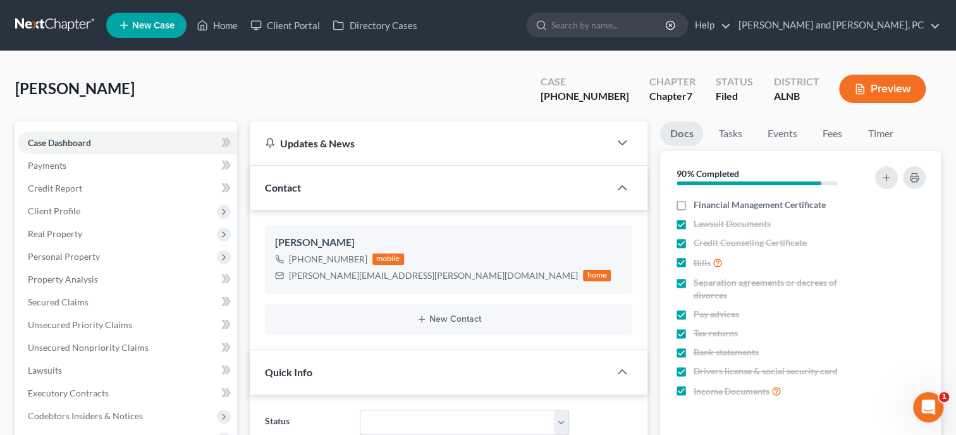
scroll to position [3967, 0]
